Goal: Information Seeking & Learning: Check status

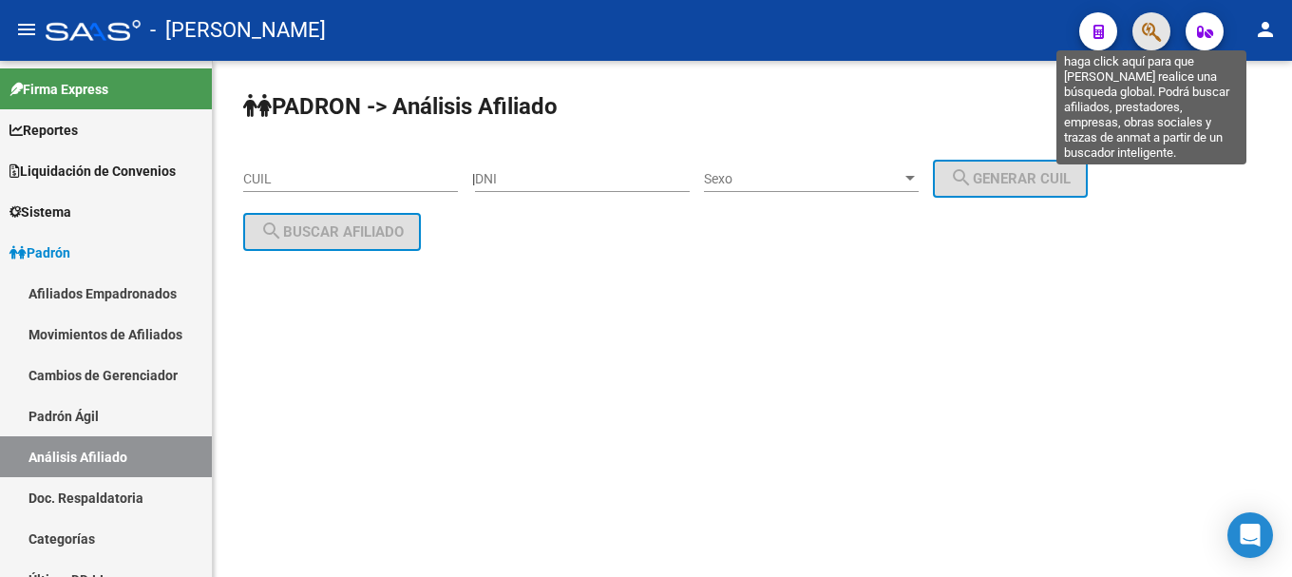
click at [1149, 43] on icon "button" at bounding box center [1151, 32] width 19 height 22
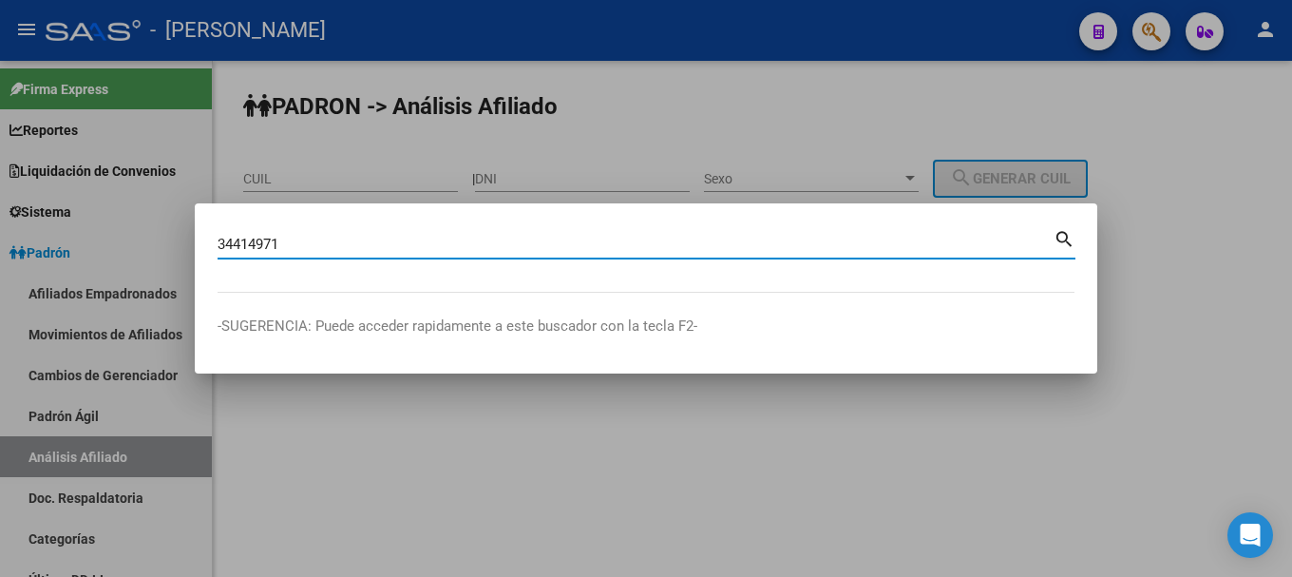
type input "34414971"
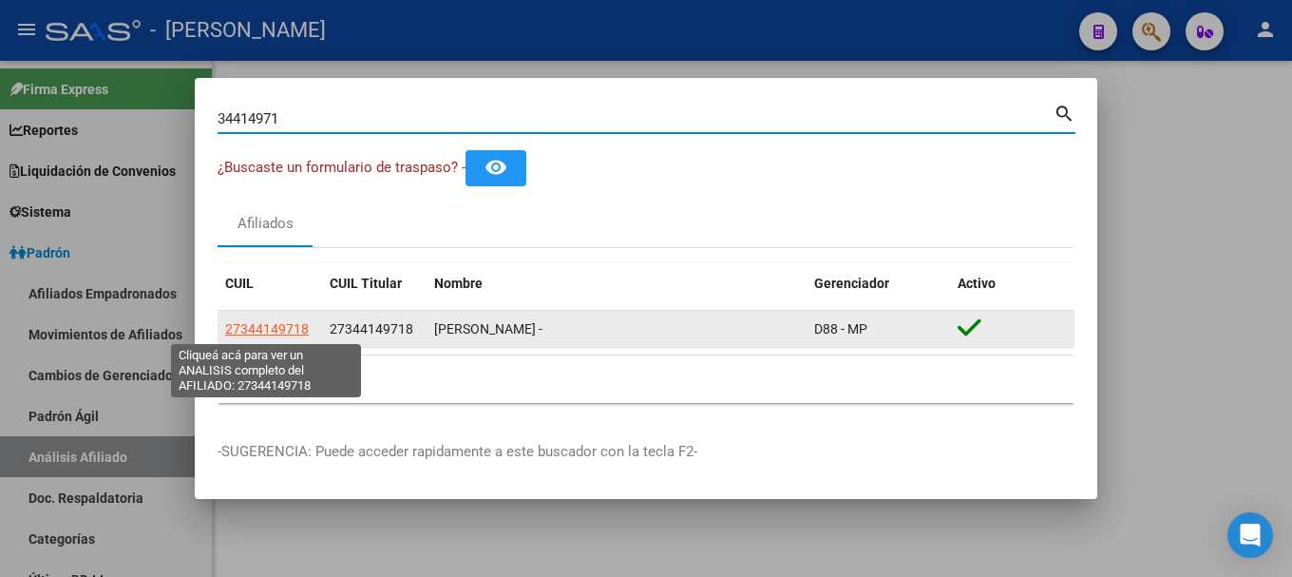
click at [275, 328] on span "27344149718" at bounding box center [267, 328] width 84 height 15
type textarea "27344149718"
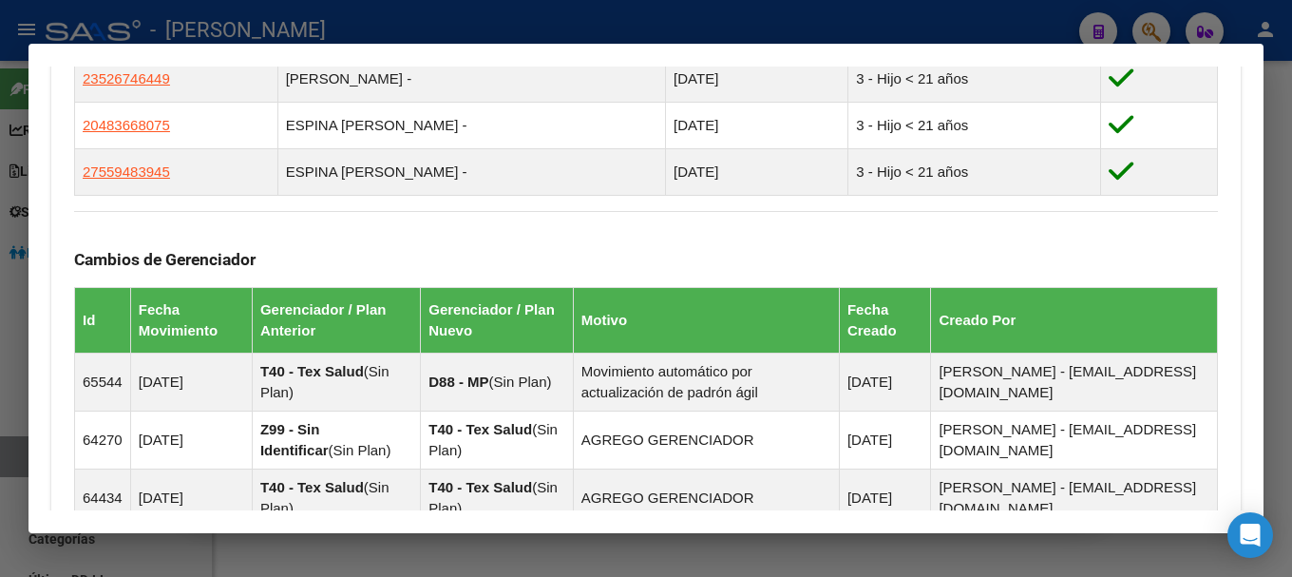
scroll to position [1503, 0]
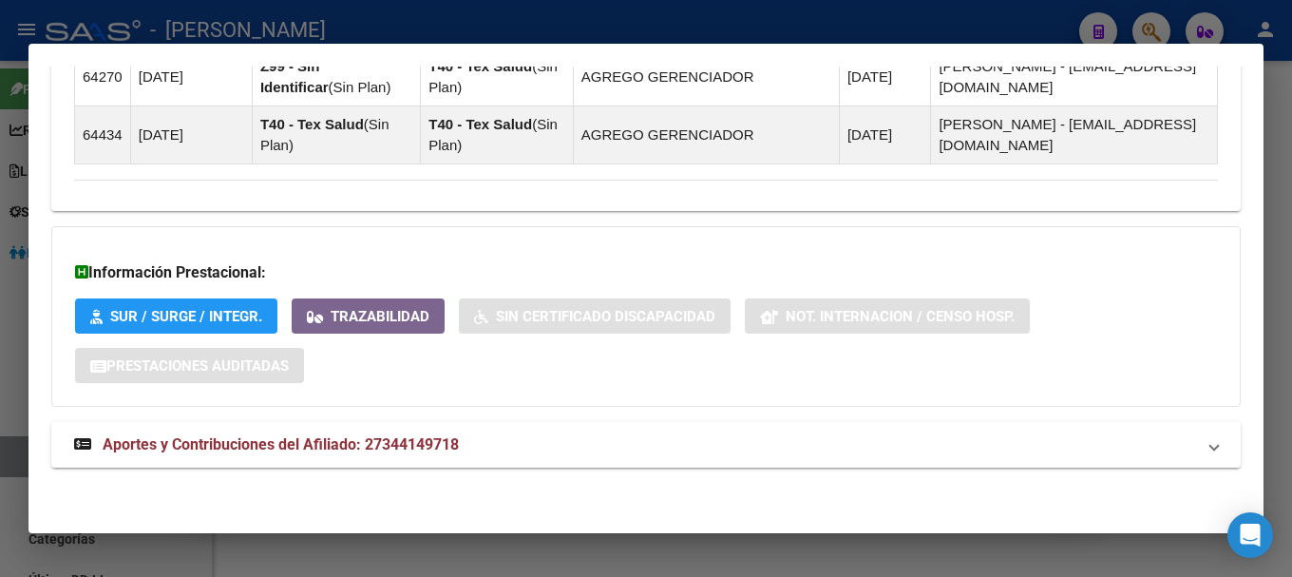
click at [590, 432] on mat-expansion-panel-header "Aportes y Contribuciones del Afiliado: 27344149718" at bounding box center [645, 445] width 1189 height 46
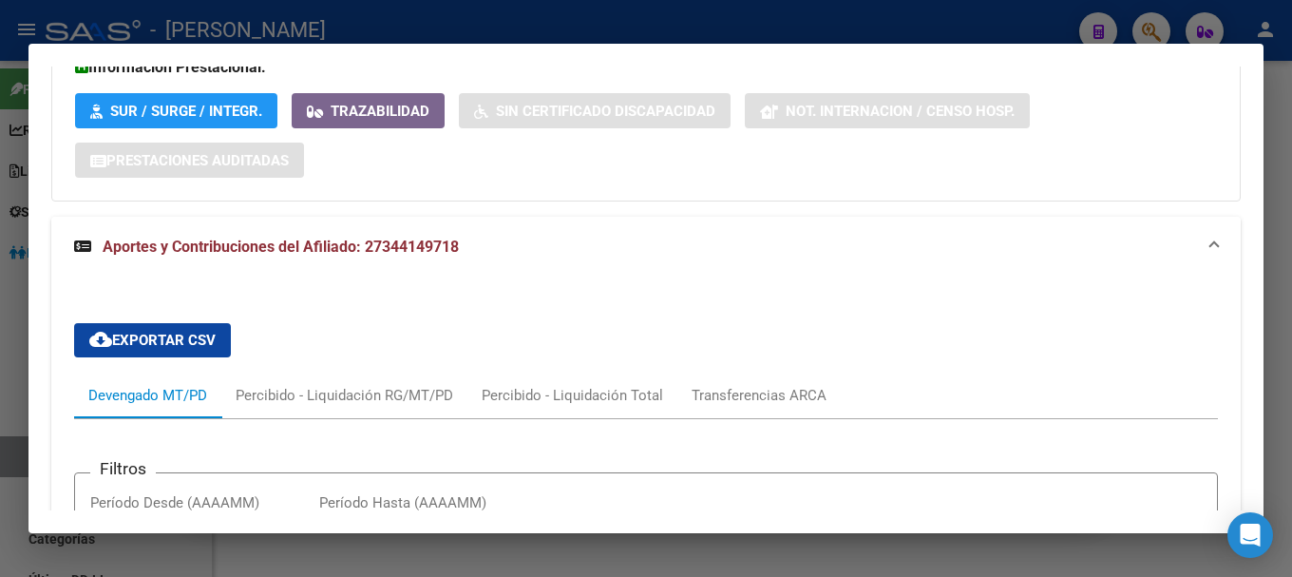
click at [732, 258] on mat-panel-title "Aportes y Contribuciones del Afiliado: 27344149718" at bounding box center [634, 247] width 1121 height 23
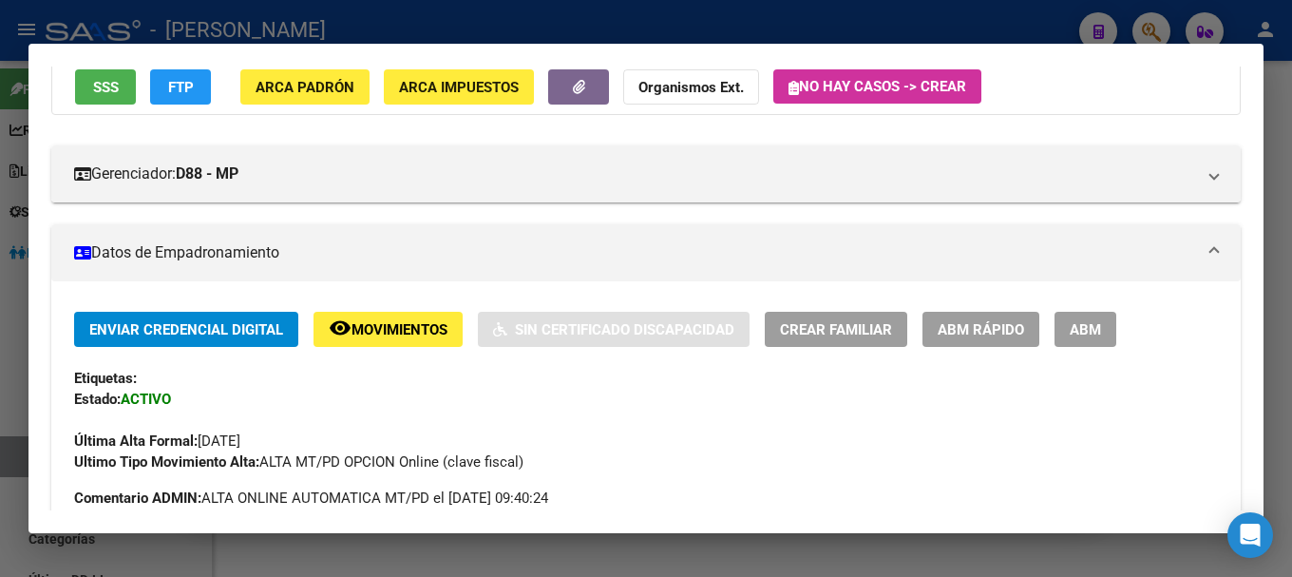
scroll to position [0, 0]
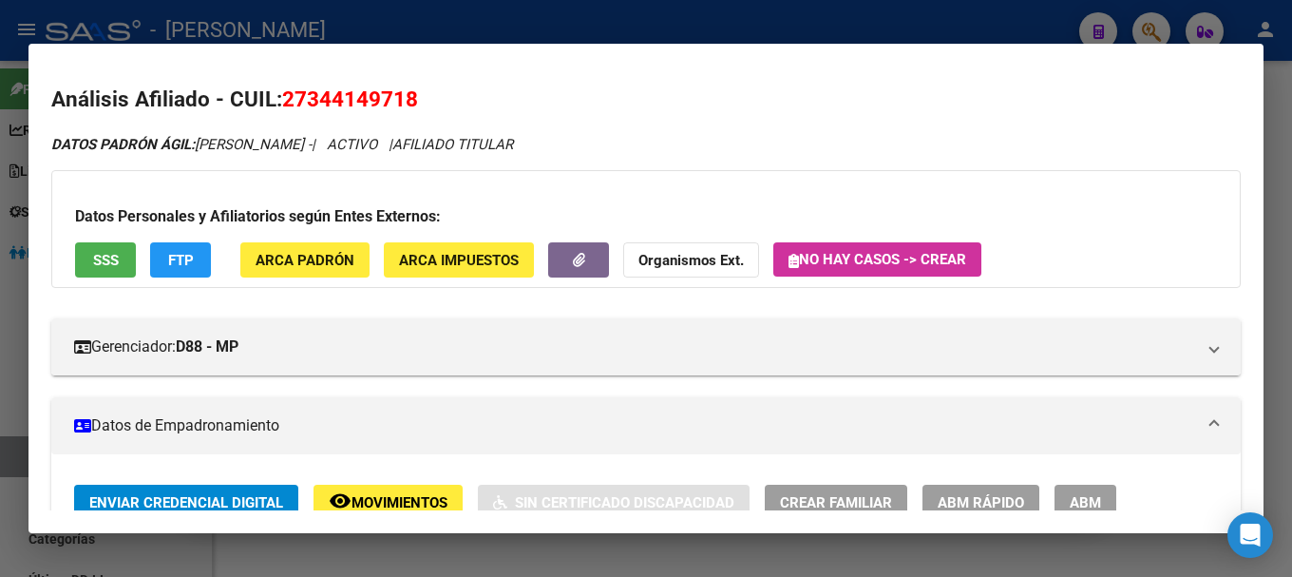
click at [768, 21] on div at bounding box center [646, 288] width 1292 height 577
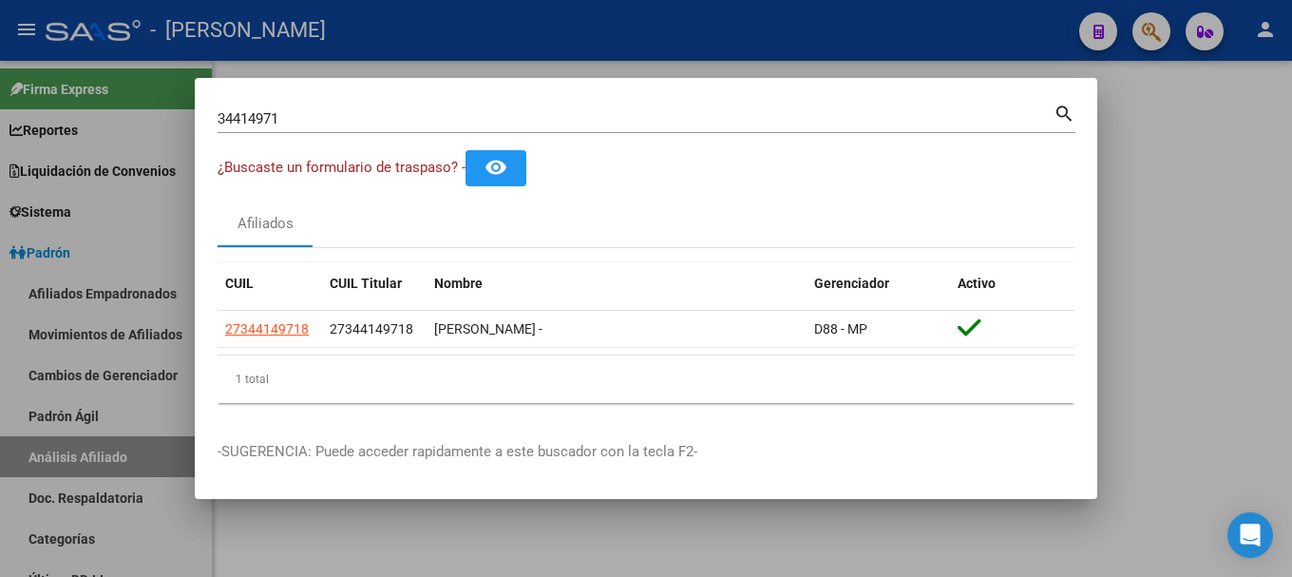
click at [768, 21] on div at bounding box center [646, 288] width 1292 height 577
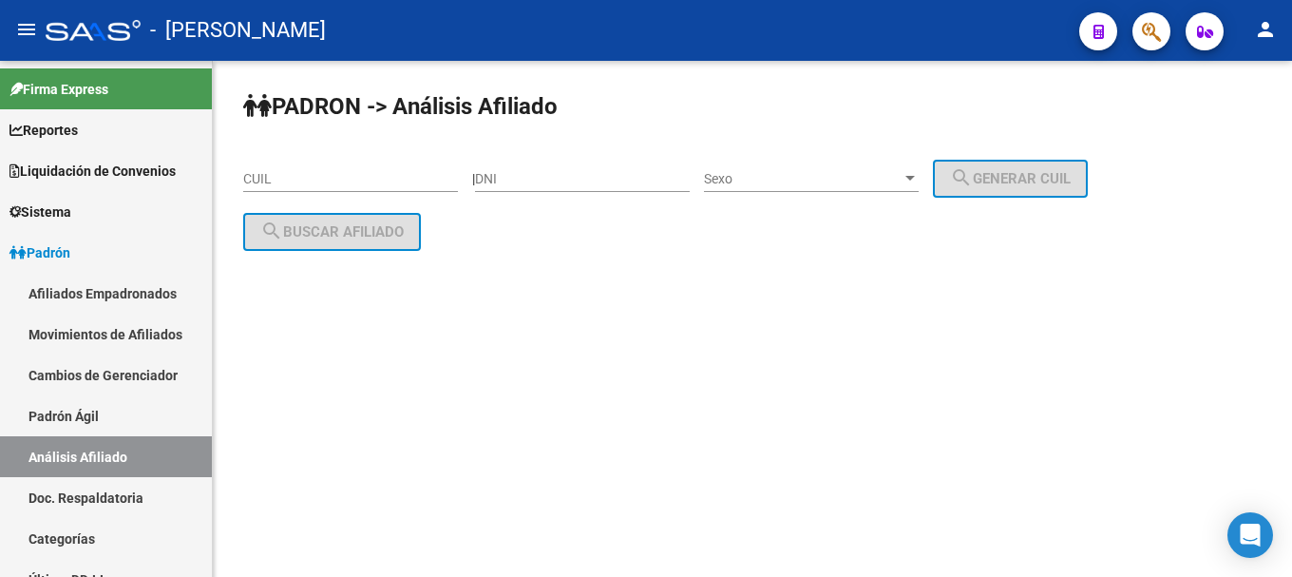
click at [1160, 28] on icon "button" at bounding box center [1151, 32] width 19 height 22
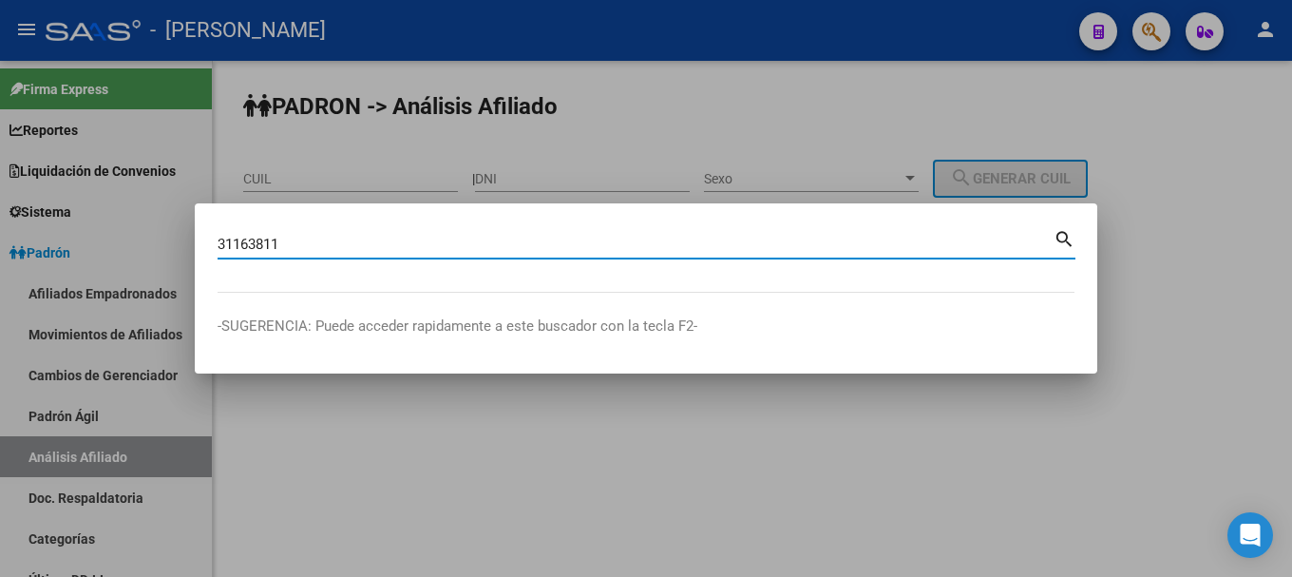
type input "31163811"
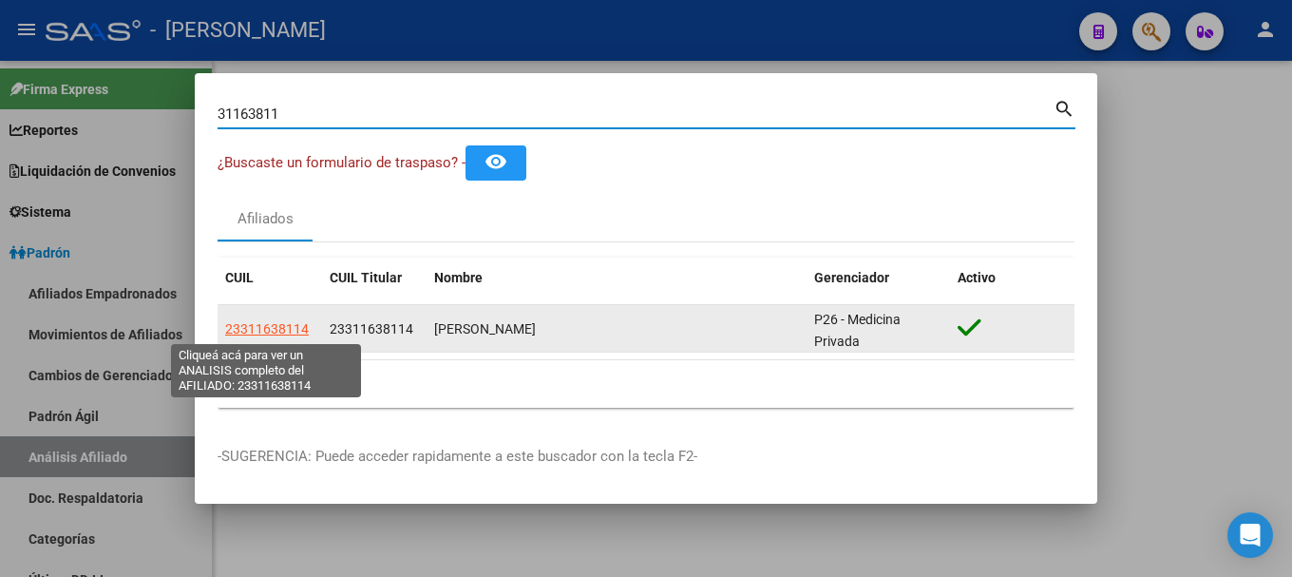
click at [299, 333] on span "23311638114" at bounding box center [267, 328] width 84 height 15
type textarea "23311638114"
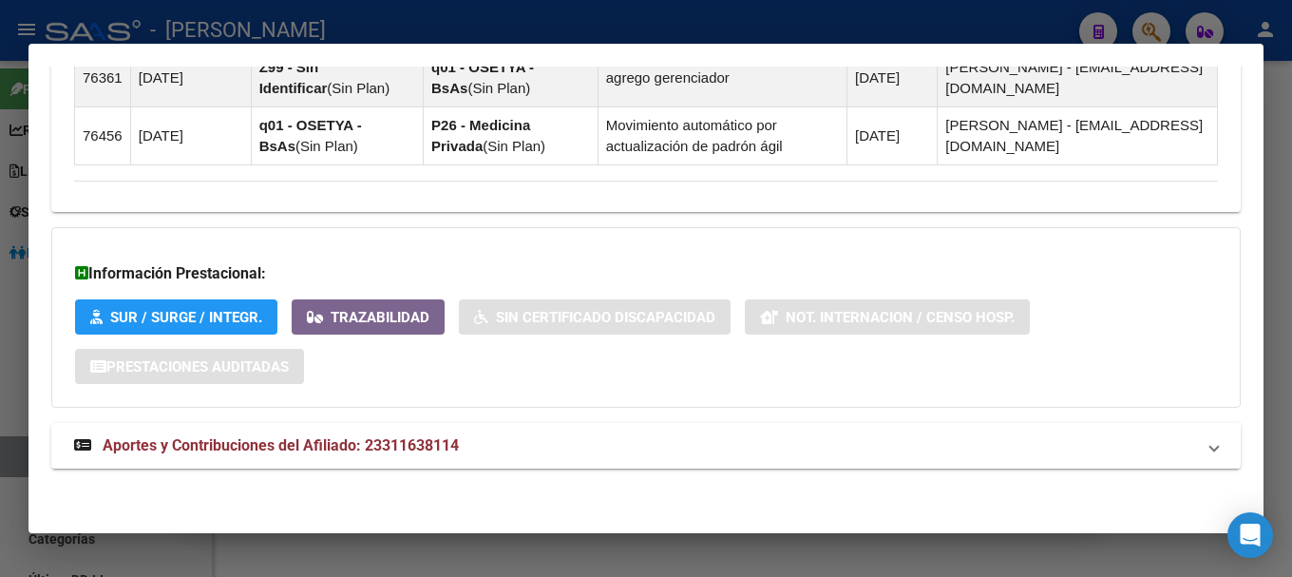
click at [556, 430] on mat-expansion-panel-header "Aportes y Contribuciones del Afiliado: 23311638114" at bounding box center [645, 446] width 1189 height 46
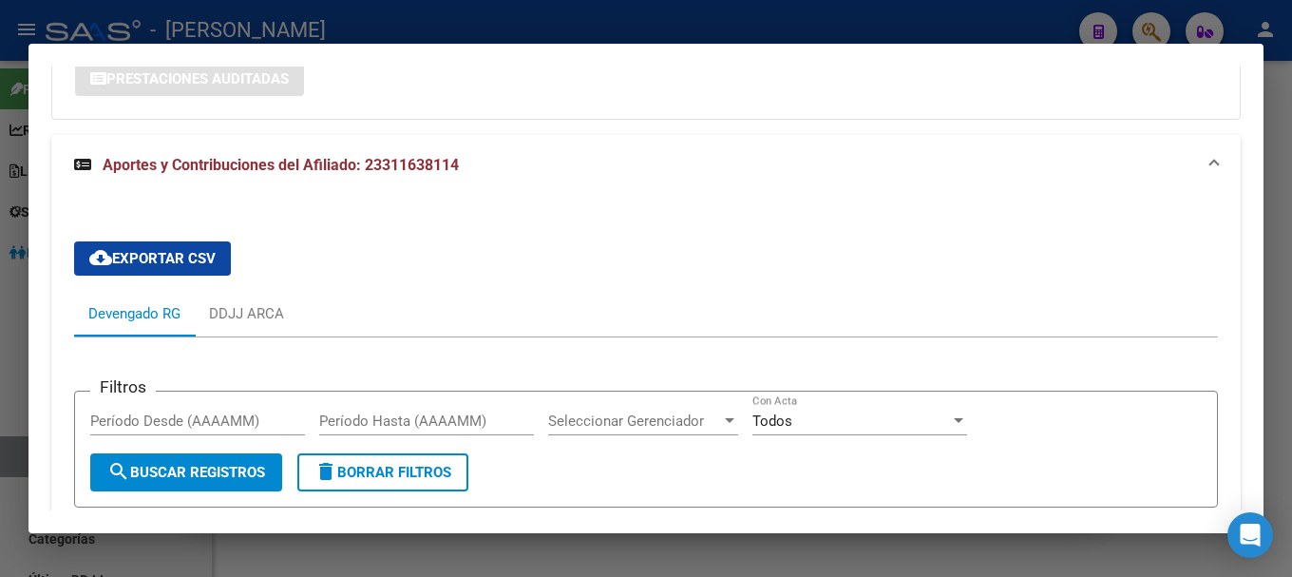
click at [656, 169] on mat-panel-title "Aportes y Contribuciones del Afiliado: 23311638114" at bounding box center [634, 165] width 1121 height 23
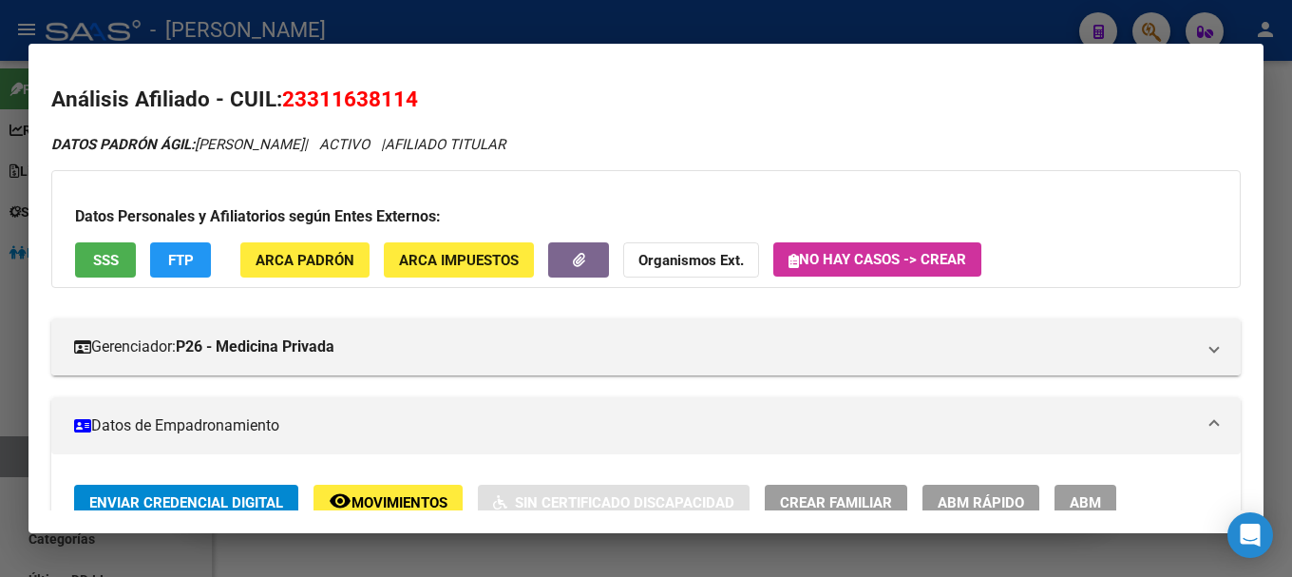
click at [622, 28] on div at bounding box center [646, 288] width 1292 height 577
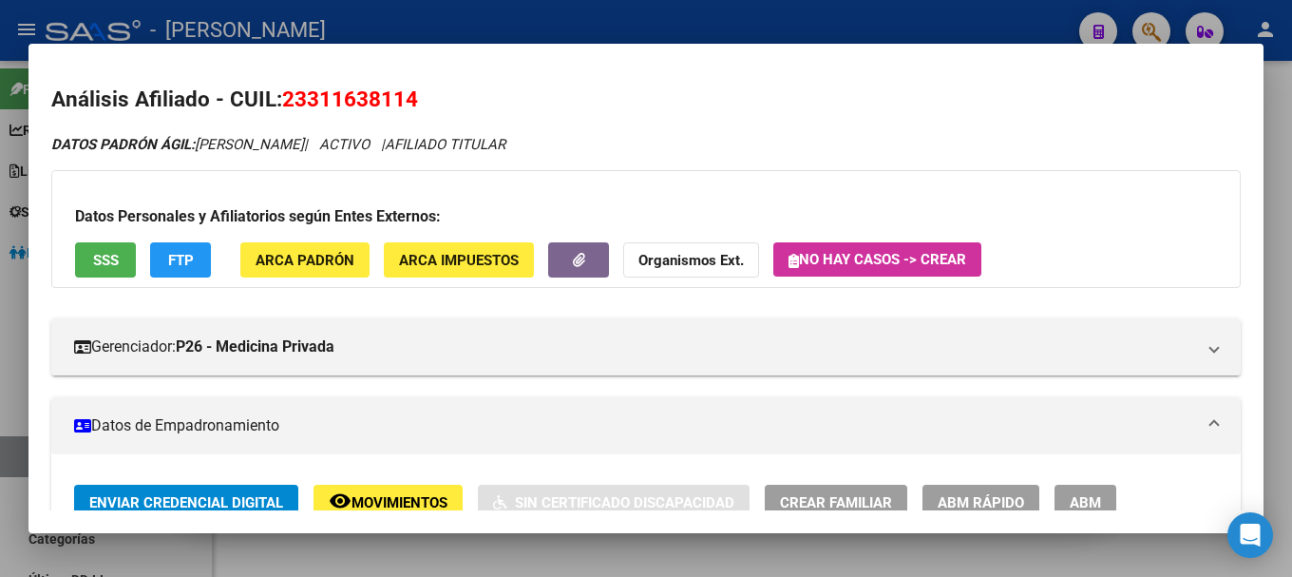
click at [622, 28] on div at bounding box center [646, 288] width 1292 height 577
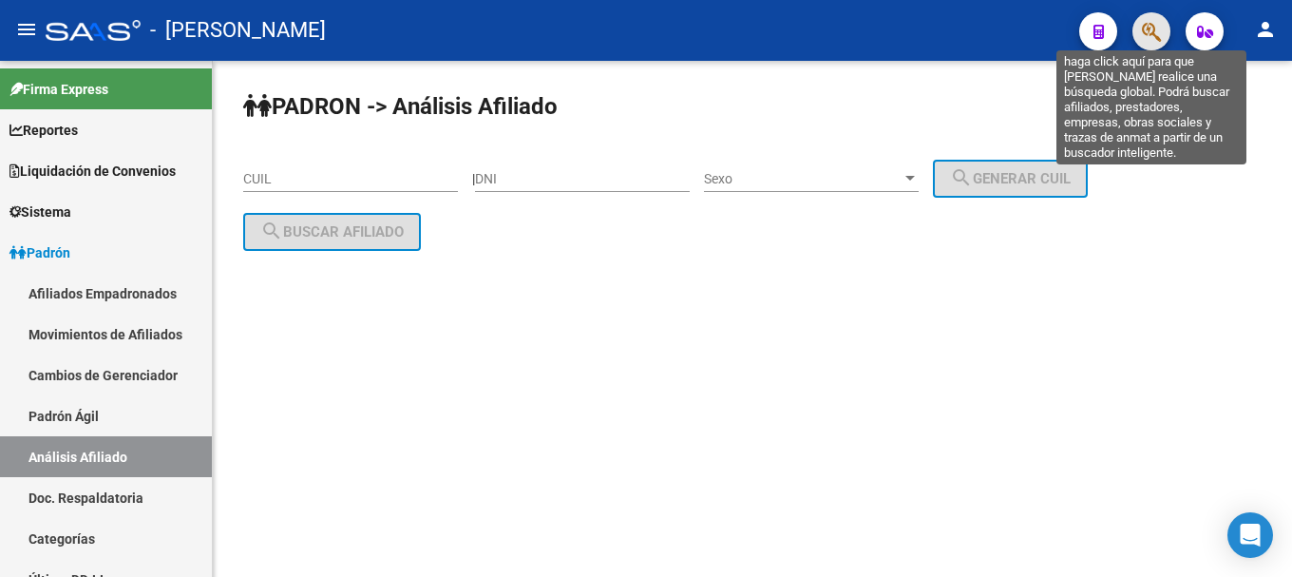
click at [1145, 33] on icon "button" at bounding box center [1151, 32] width 19 height 22
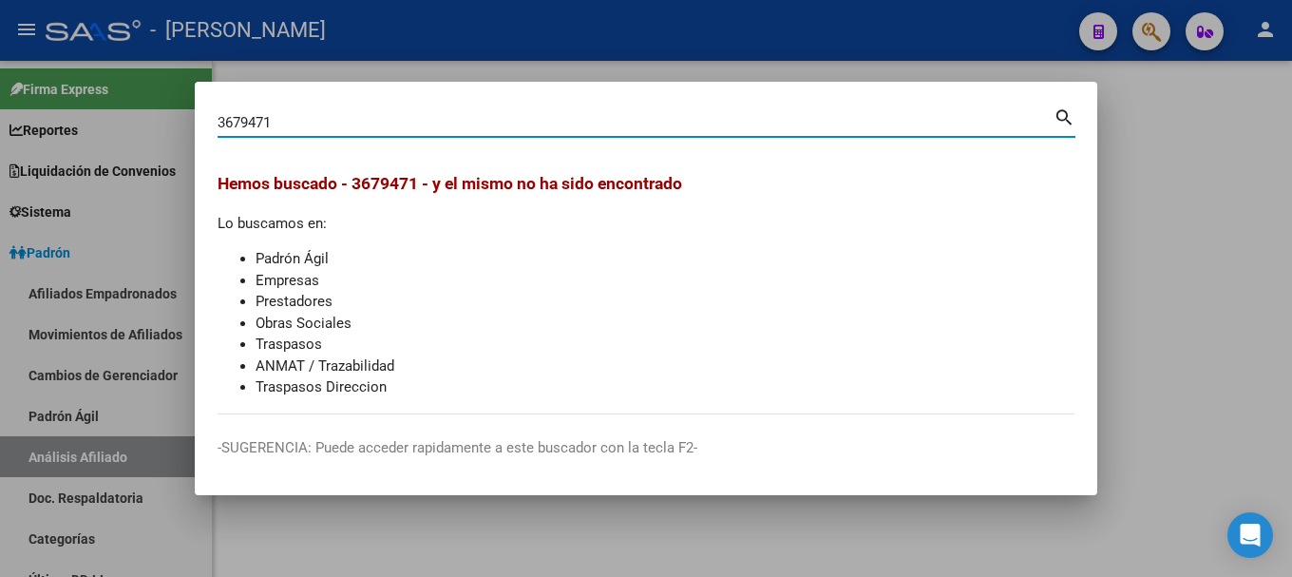
click at [265, 117] on input "3679471" at bounding box center [636, 122] width 836 height 17
type input "36794771"
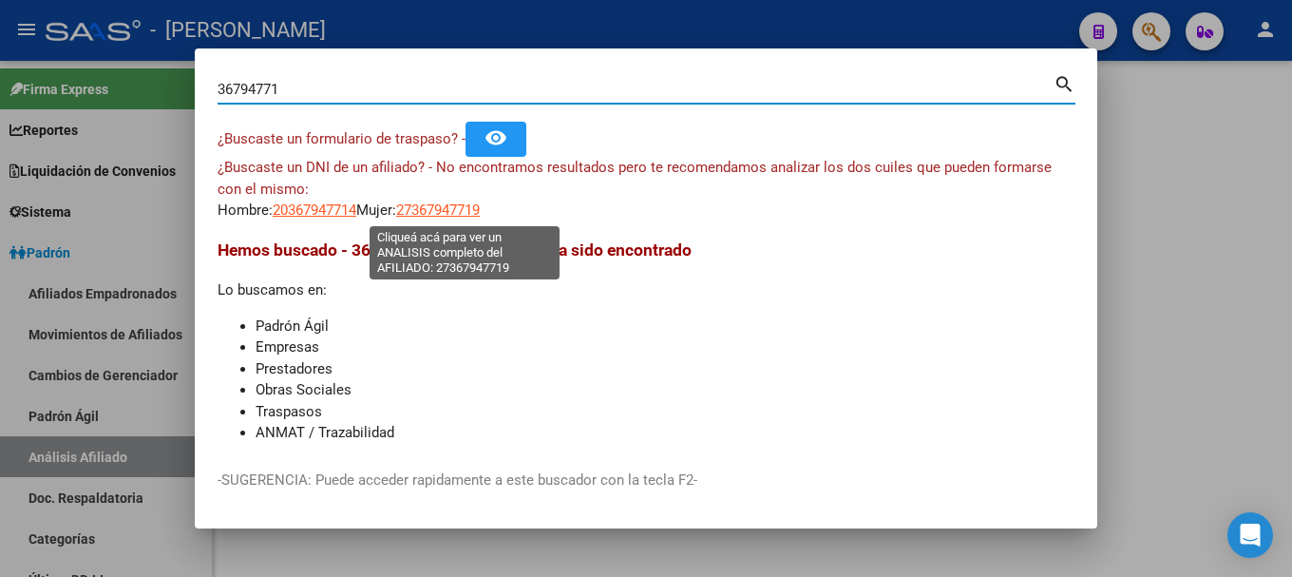
click at [457, 207] on span "27367947719" at bounding box center [438, 209] width 84 height 17
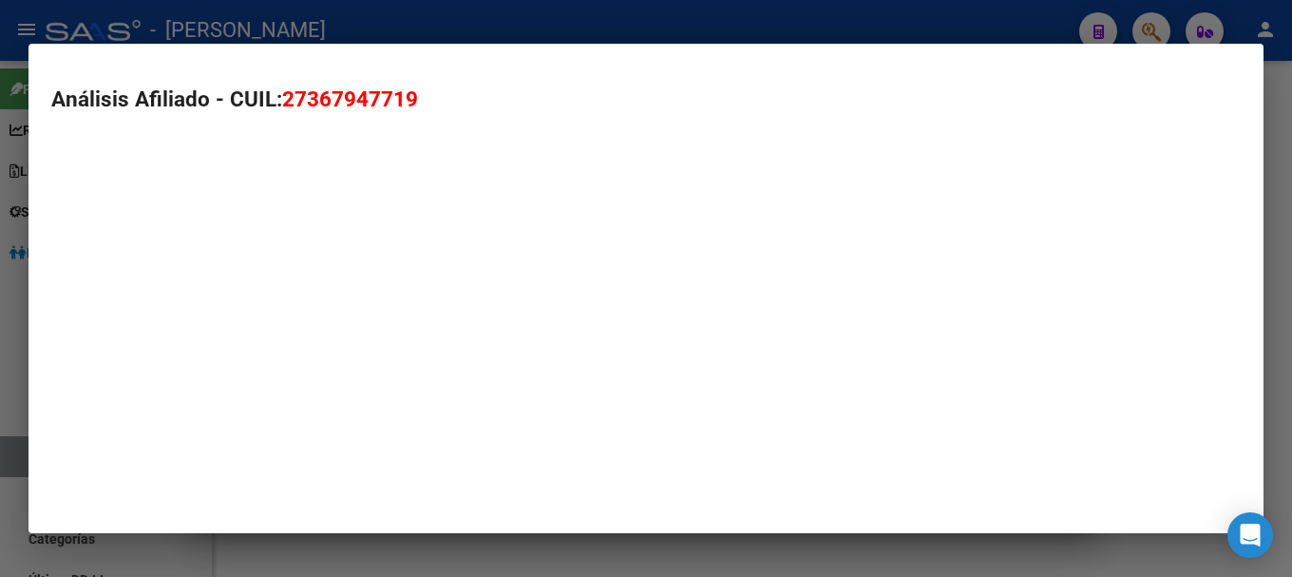
type textarea "27367947719"
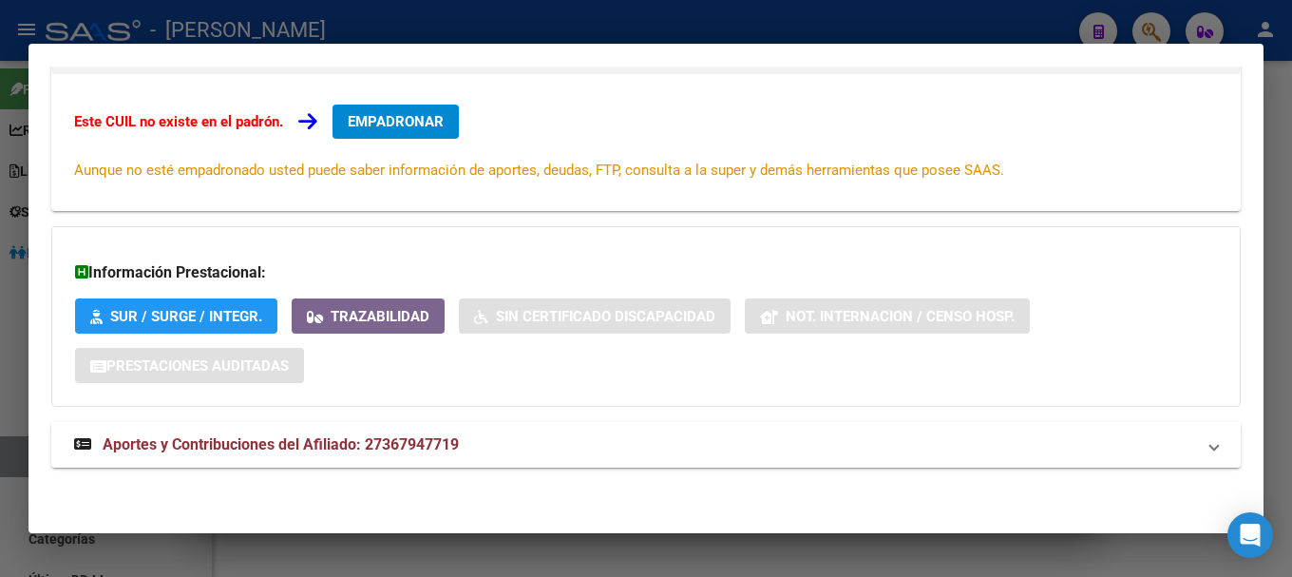
click at [559, 428] on mat-expansion-panel-header "Aportes y Contribuciones del Afiliado: 27367947719" at bounding box center [645, 445] width 1189 height 46
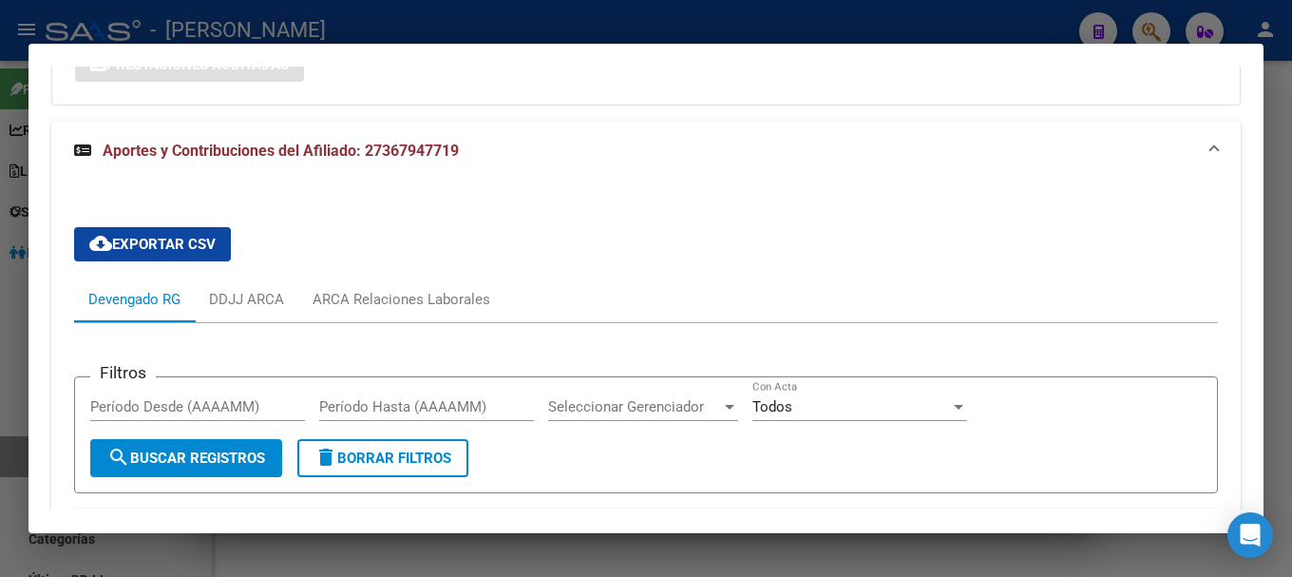
click at [430, 167] on mat-expansion-panel-header "Aportes y Contribuciones del Afiliado: 27367947719" at bounding box center [645, 151] width 1189 height 61
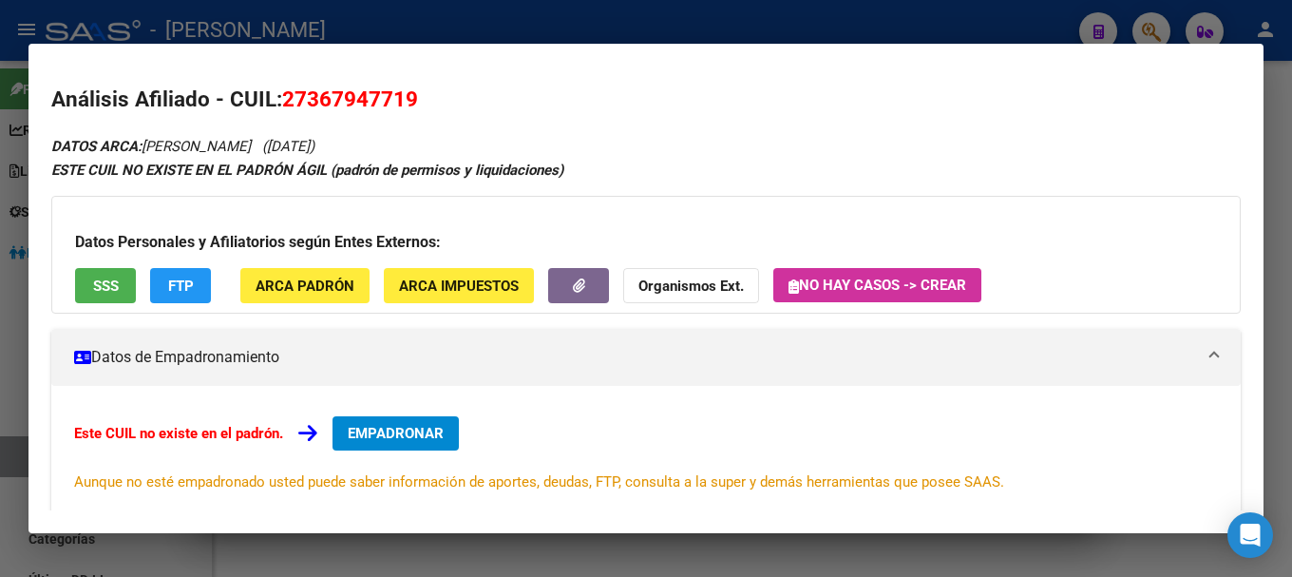
click at [357, 94] on span "27367947719" at bounding box center [350, 98] width 136 height 25
copy span "27367947719"
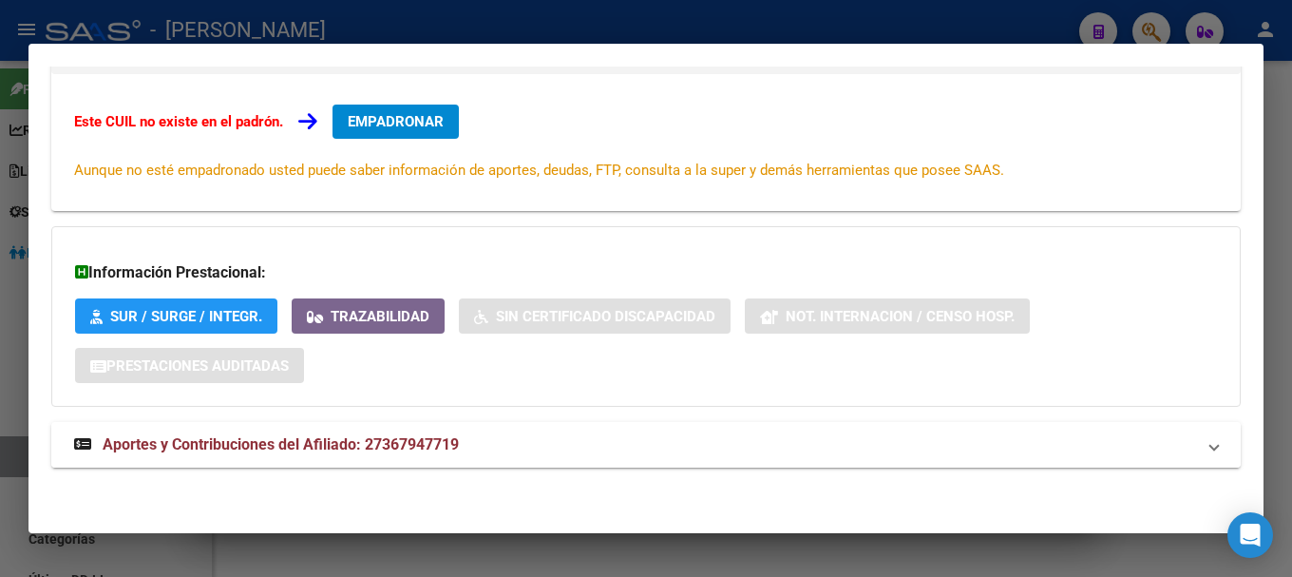
click at [663, 437] on mat-panel-title "Aportes y Contribuciones del Afiliado: 27367947719" at bounding box center [634, 444] width 1121 height 23
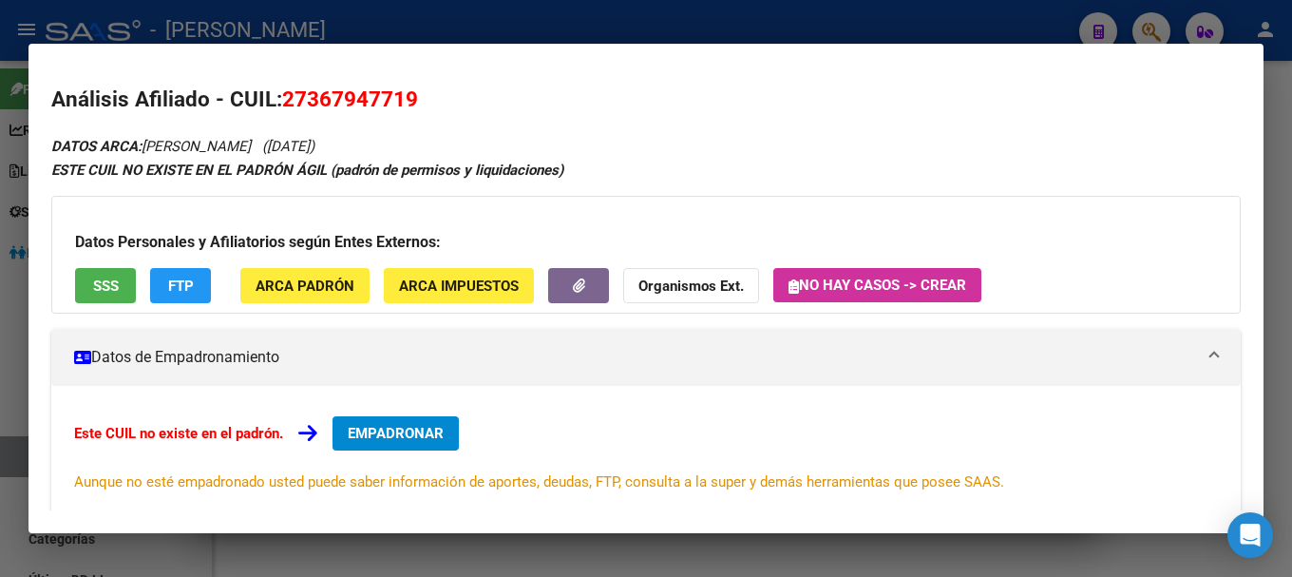
click at [434, 41] on div at bounding box center [646, 288] width 1292 height 577
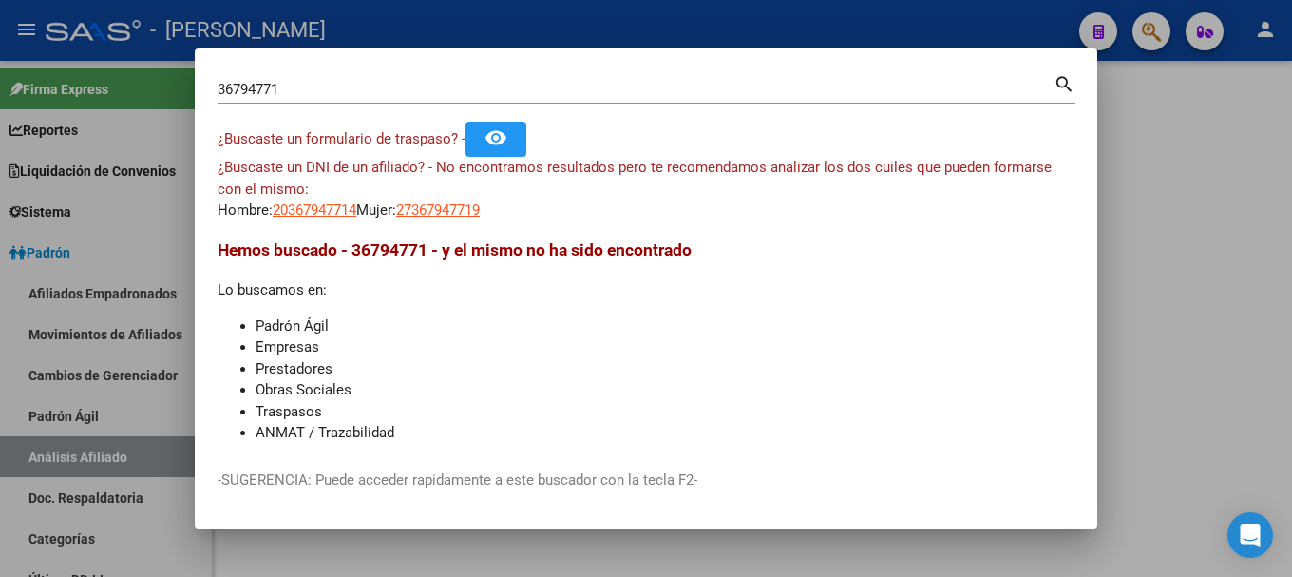
click at [434, 41] on div at bounding box center [646, 288] width 1292 height 577
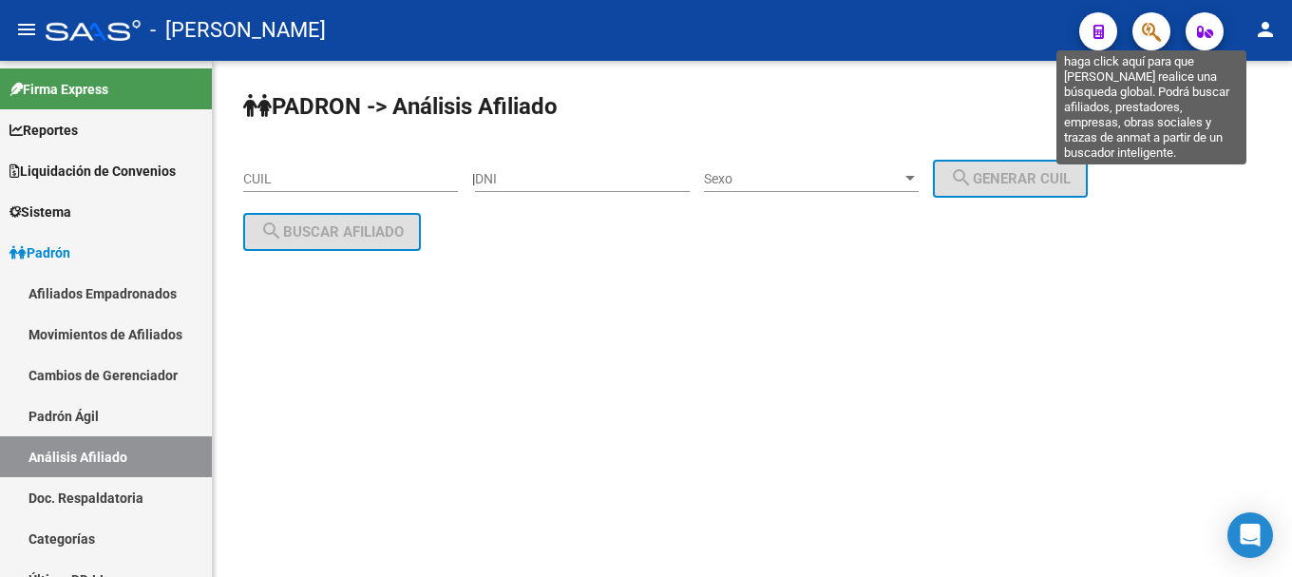
click at [1152, 40] on icon "button" at bounding box center [1151, 32] width 19 height 22
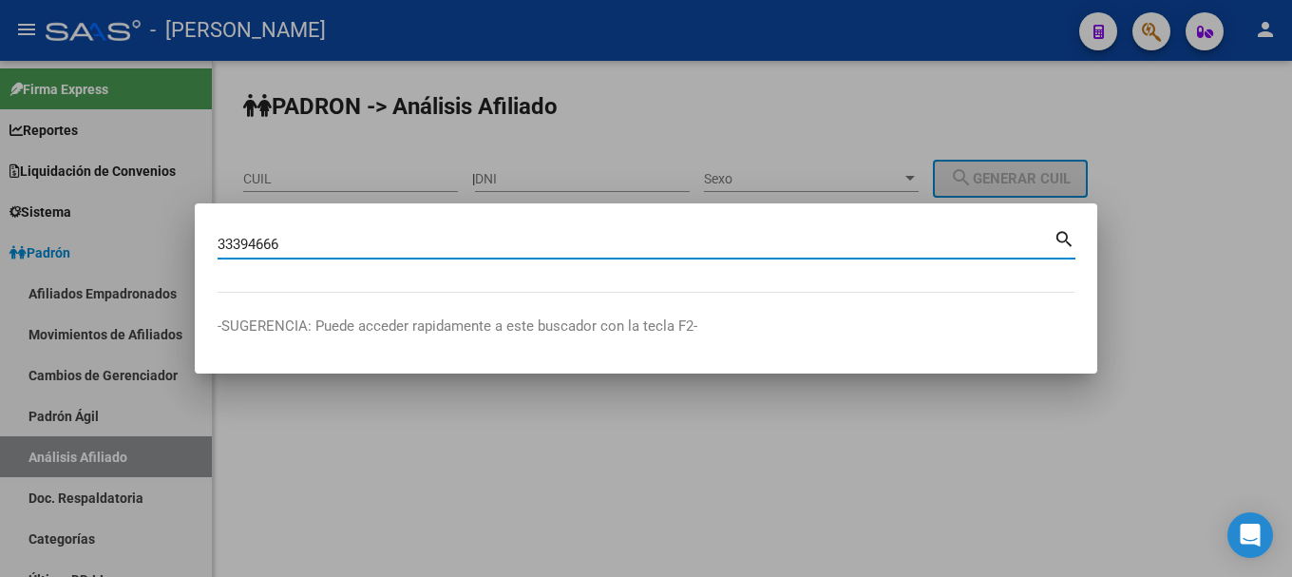
type input "33394666"
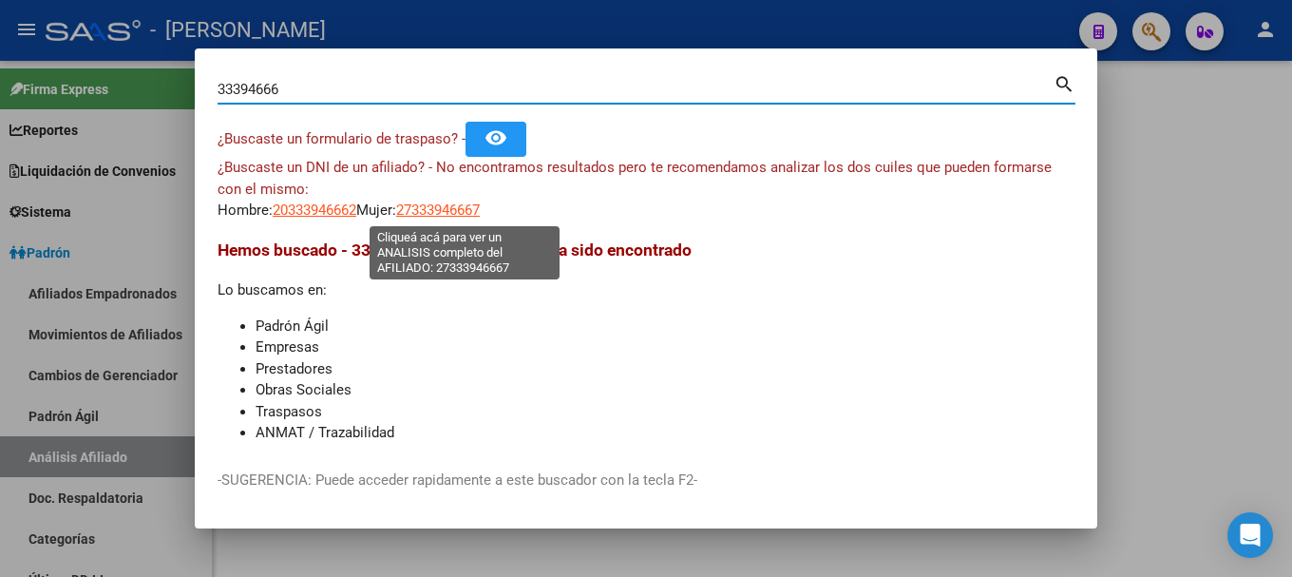
click at [459, 212] on span "27333946667" at bounding box center [438, 209] width 84 height 17
type textarea "27333946667"
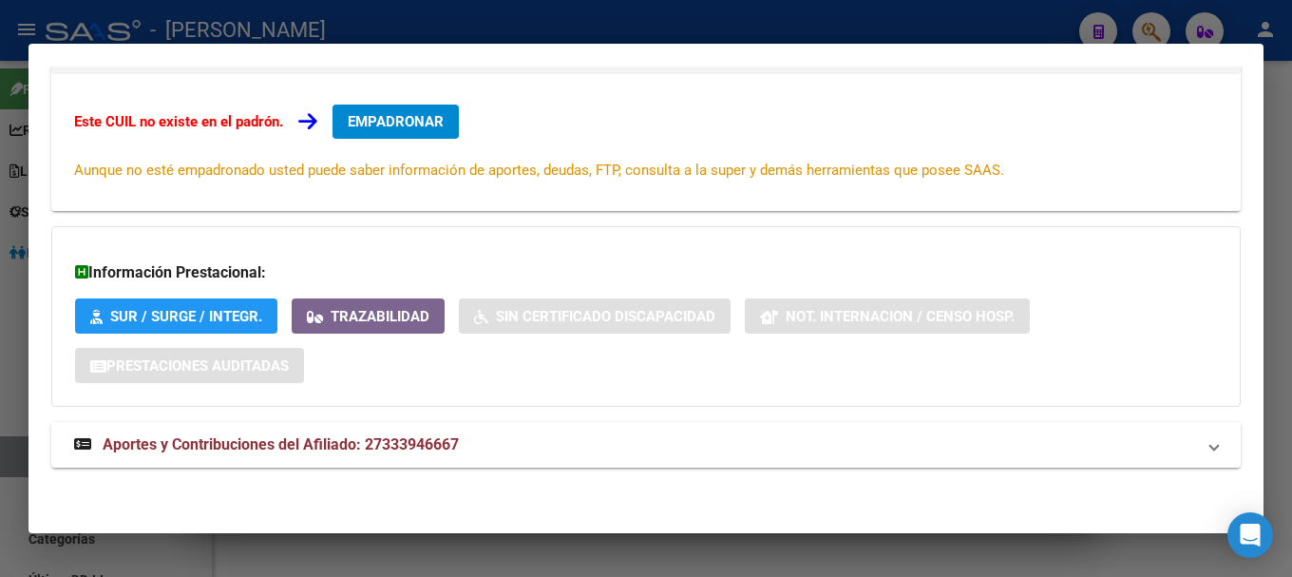
click at [670, 454] on mat-panel-title "Aportes y Contribuciones del Afiliado: 27333946667" at bounding box center [634, 444] width 1121 height 23
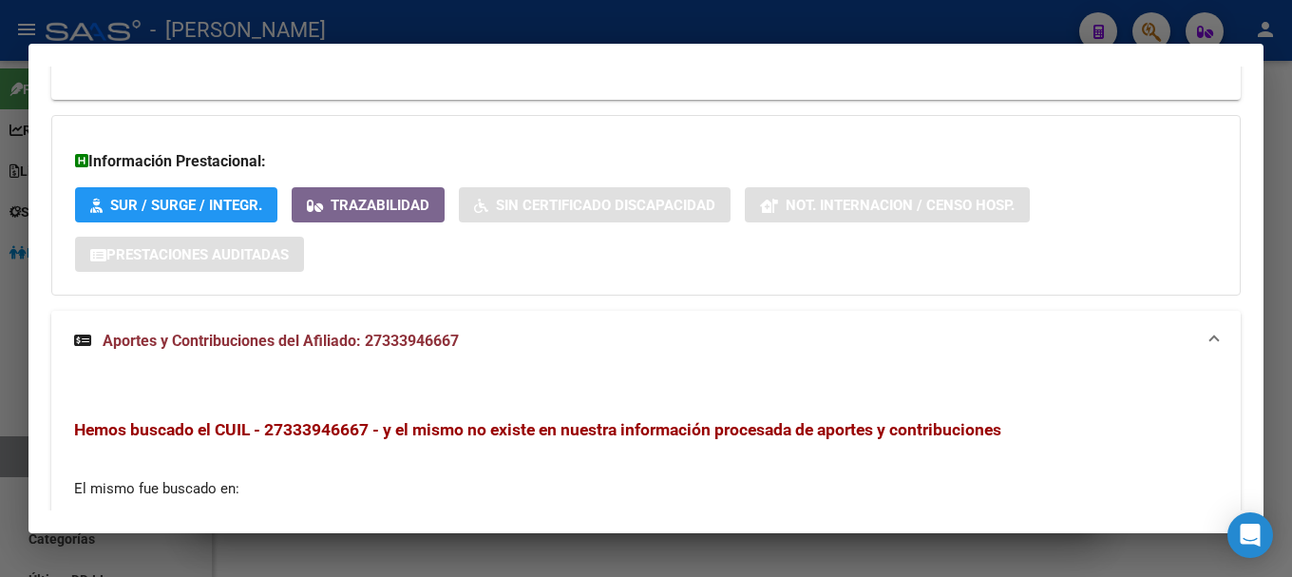
click at [692, 361] on mat-expansion-panel-header "Aportes y Contribuciones del Afiliado: 27333946667" at bounding box center [645, 341] width 1189 height 61
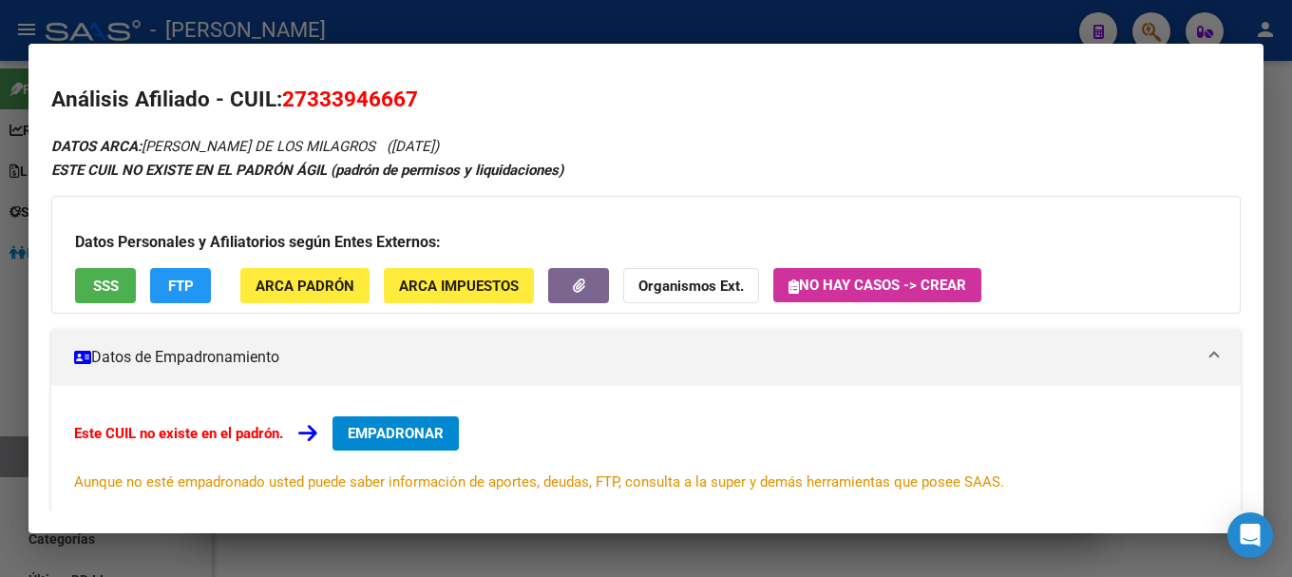
click at [530, 23] on div at bounding box center [646, 288] width 1292 height 577
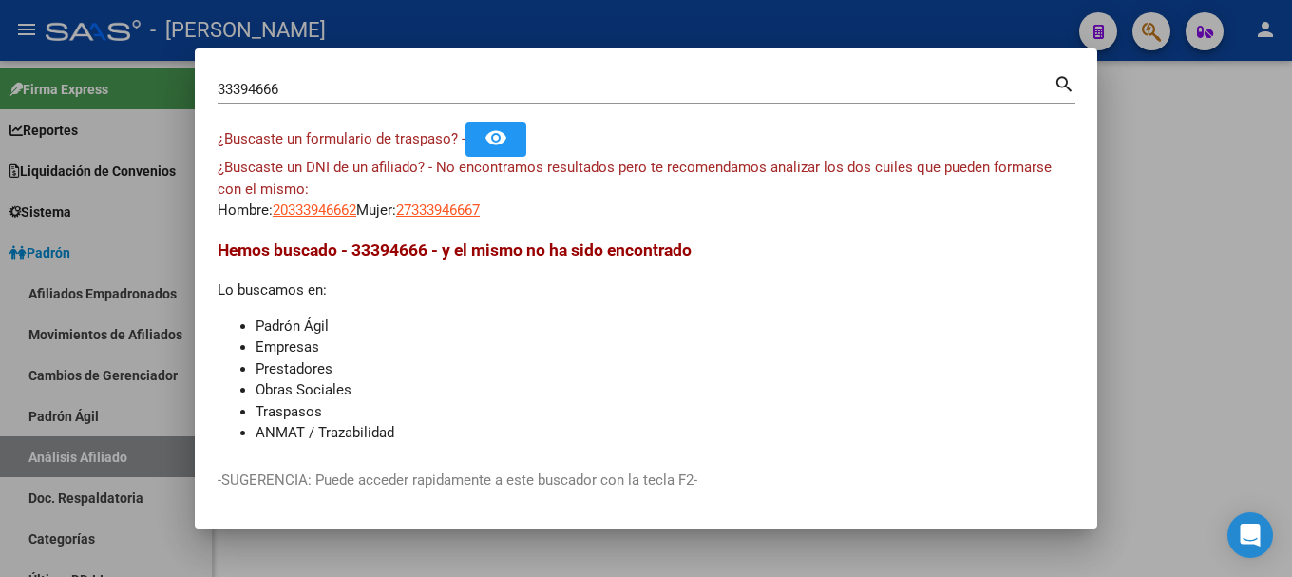
click at [530, 23] on div at bounding box center [646, 288] width 1292 height 577
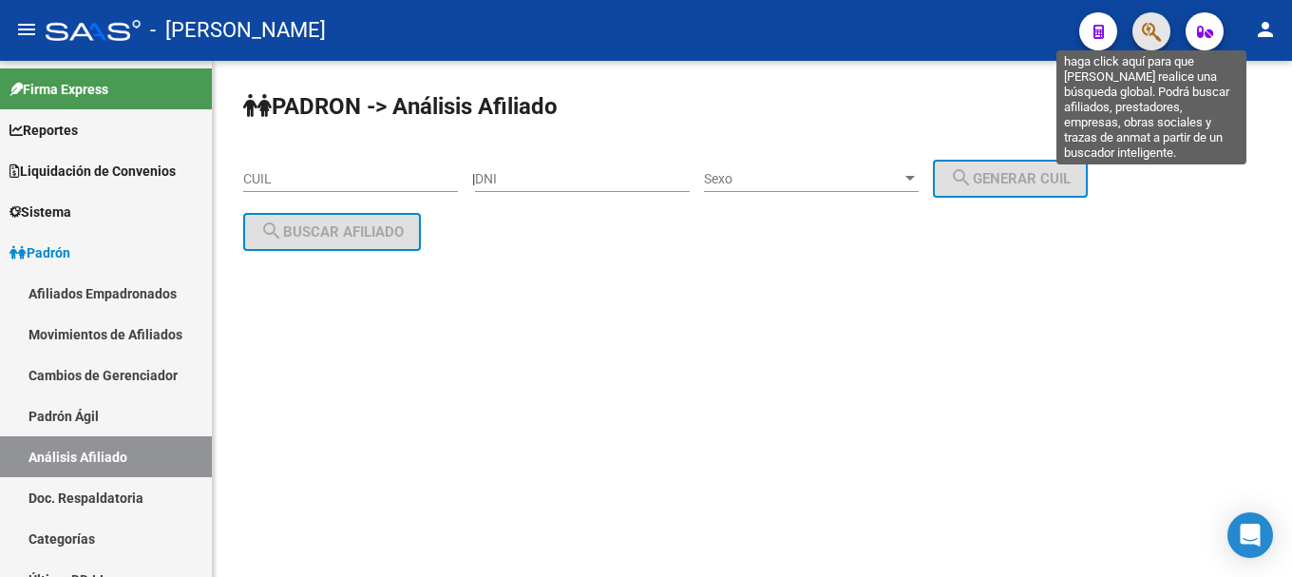
click at [1150, 21] on icon "button" at bounding box center [1151, 32] width 19 height 22
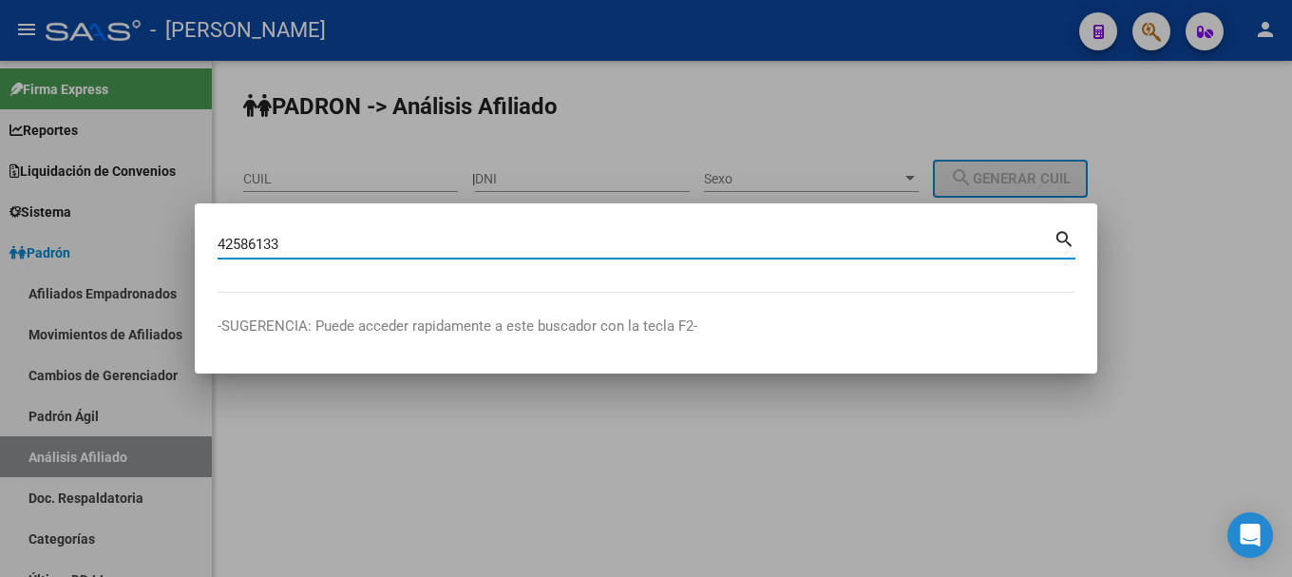
type input "42586133"
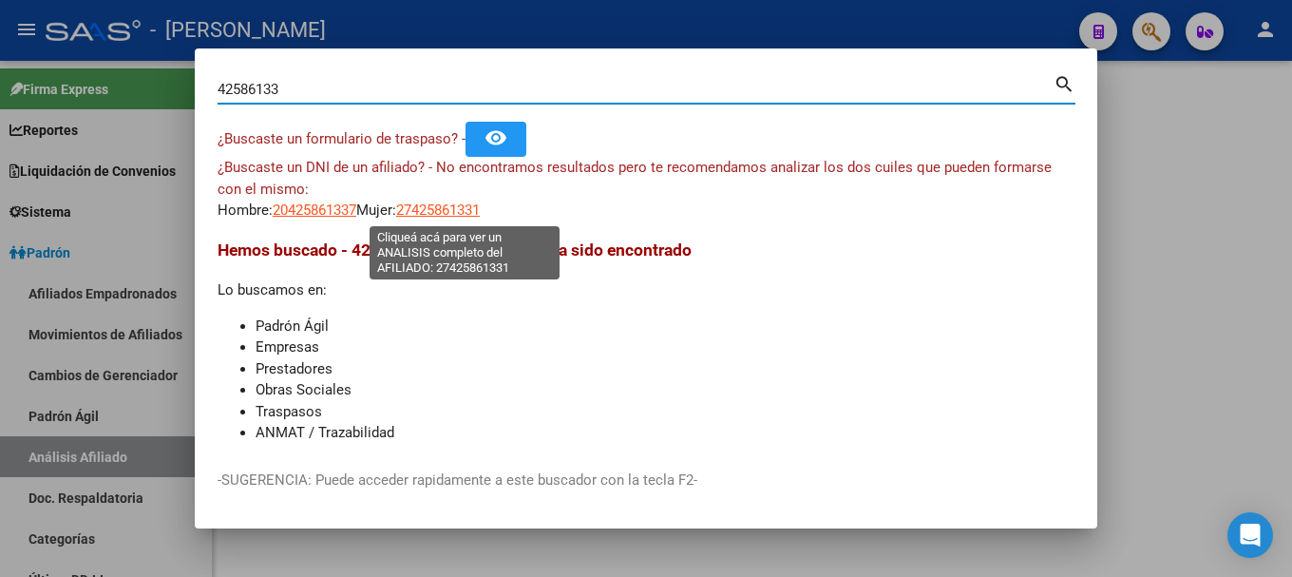
click at [440, 212] on span "27425861331" at bounding box center [438, 209] width 84 height 17
type textarea "27425861331"
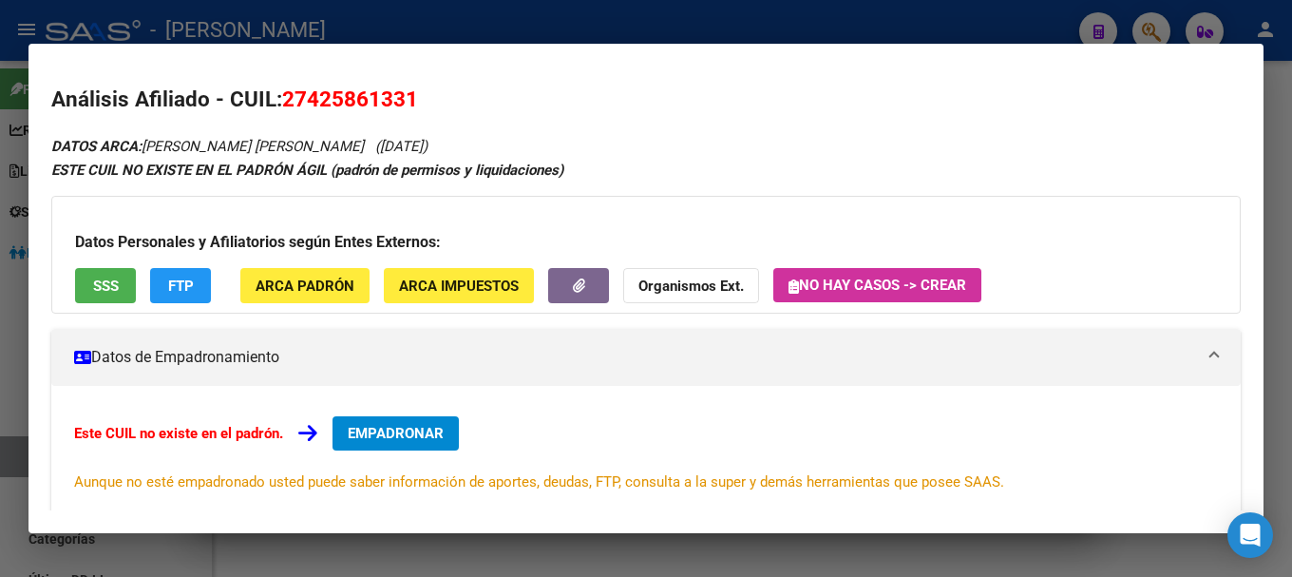
scroll to position [312, 0]
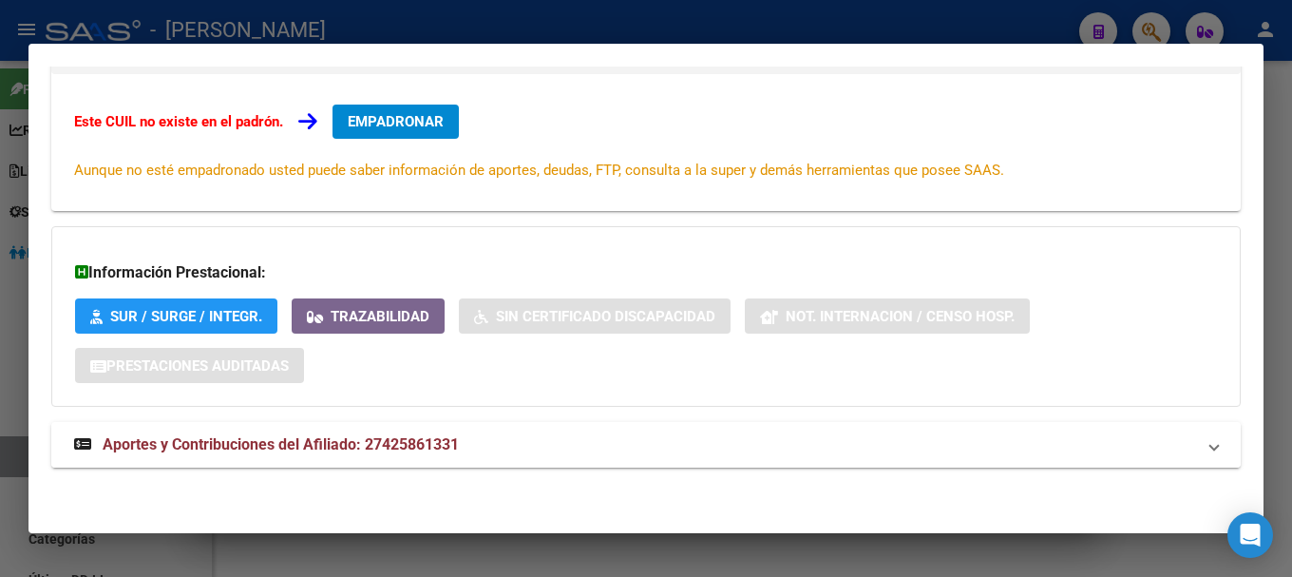
drag, startPoint x: 597, startPoint y: 425, endPoint x: 590, endPoint y: 446, distance: 22.8
click at [591, 442] on mat-expansion-panel-header "Aportes y Contribuciones del Afiliado: 27425861331" at bounding box center [645, 445] width 1189 height 46
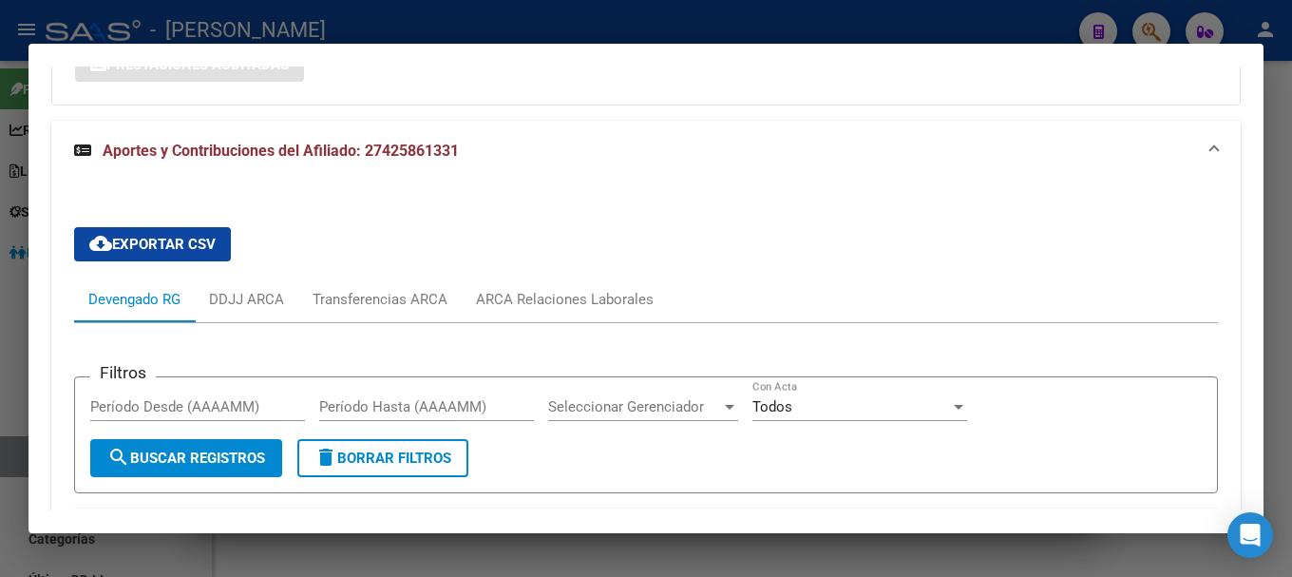
click at [545, 164] on mat-expansion-panel-header "Aportes y Contribuciones del Afiliado: 27425861331" at bounding box center [645, 151] width 1189 height 61
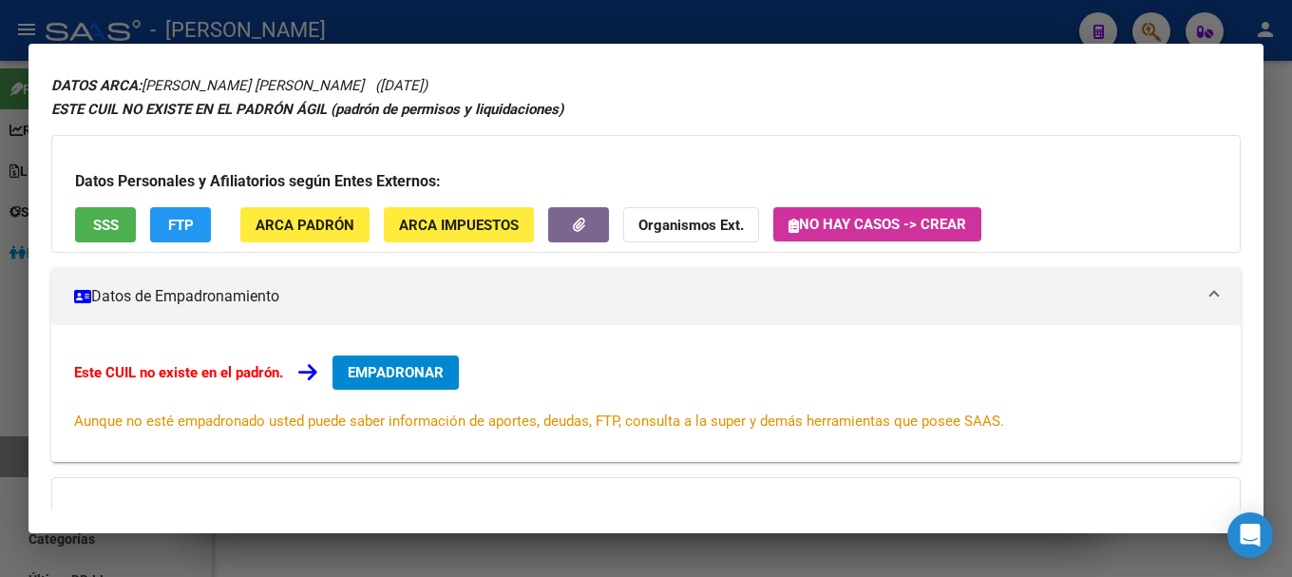
scroll to position [0, 0]
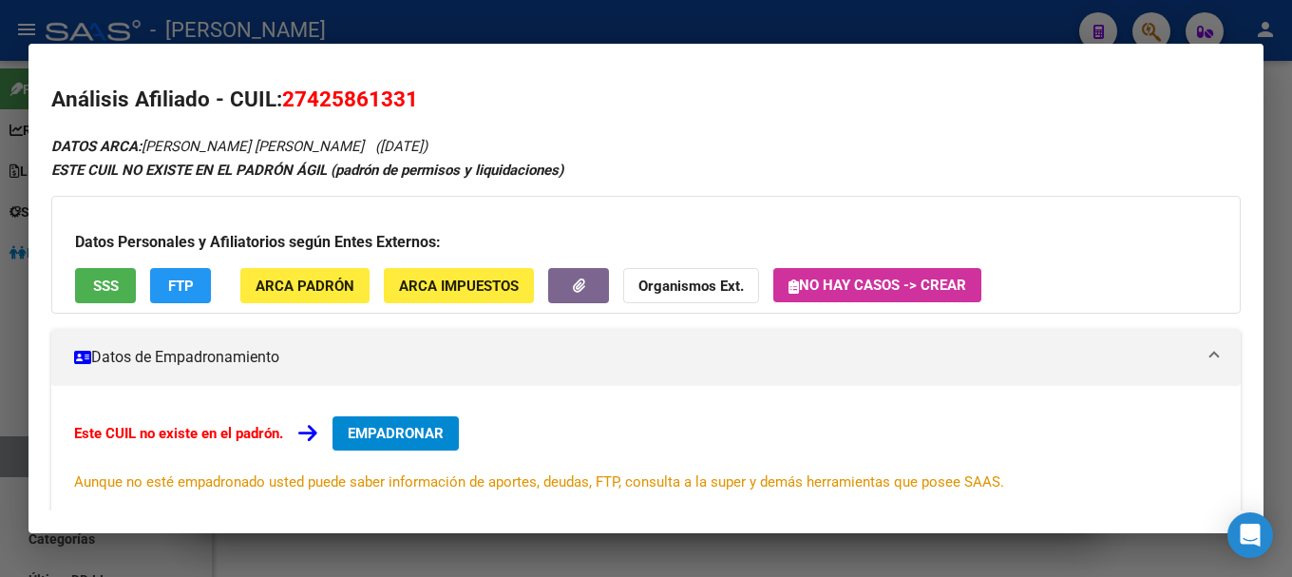
click at [617, 27] on div at bounding box center [646, 288] width 1292 height 577
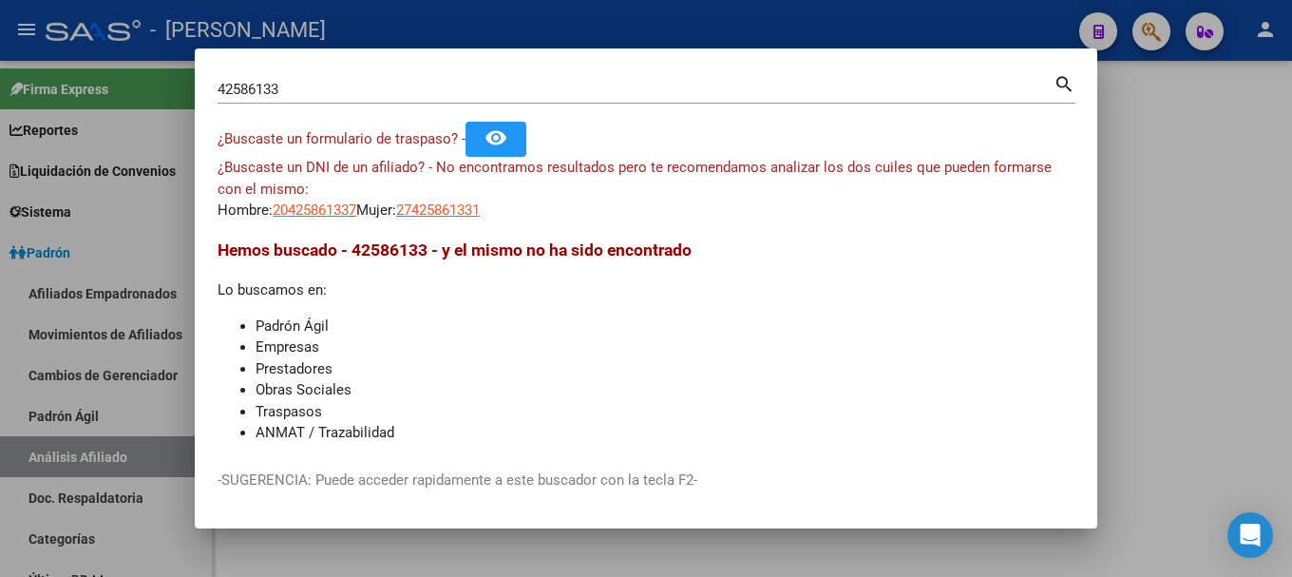
click at [617, 27] on div at bounding box center [646, 288] width 1292 height 577
